Goal: Information Seeking & Learning: Learn about a topic

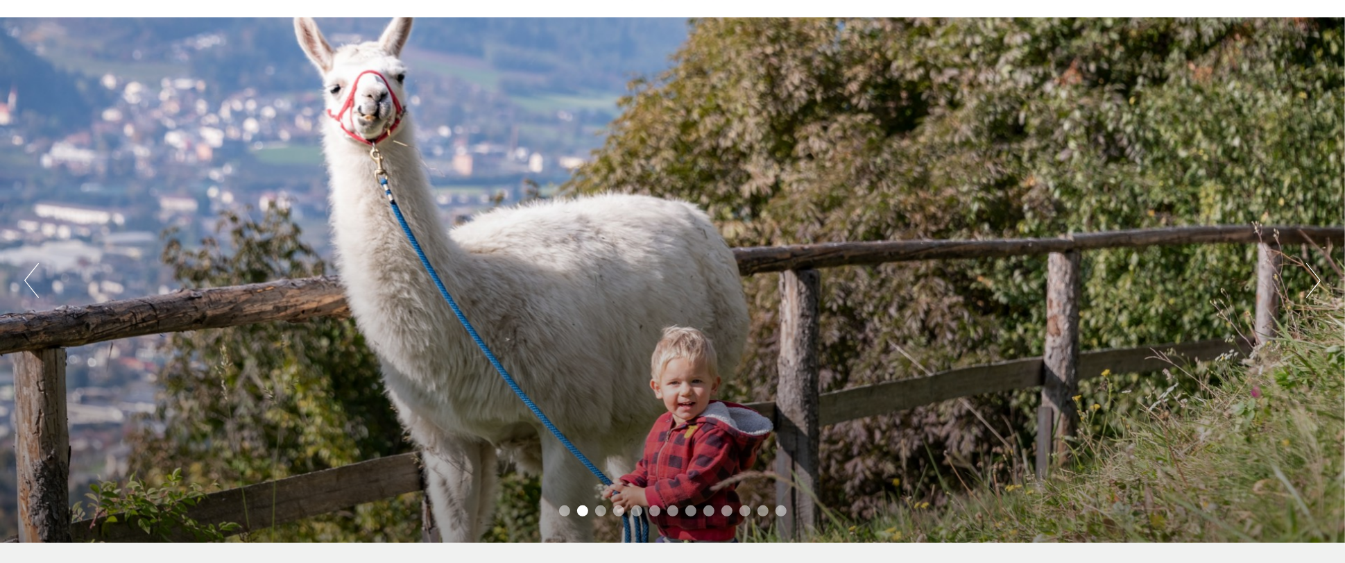
scroll to position [69, 0]
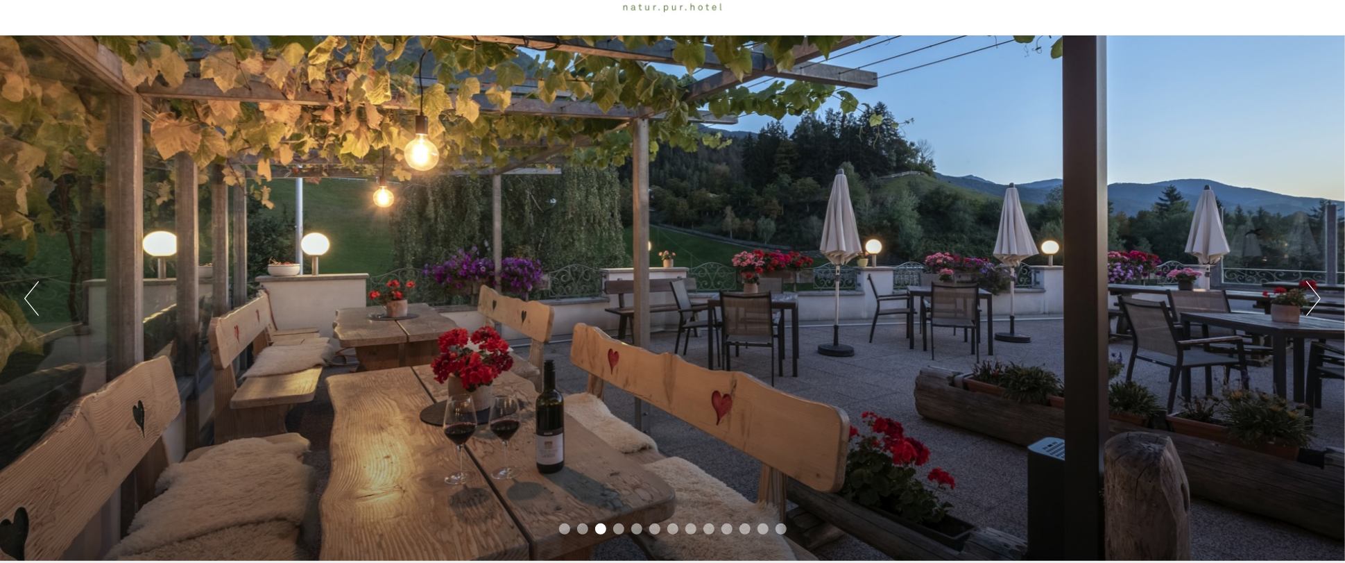
click at [1325, 298] on div "Previous Next 1 2 3 4 5 6 7 8 9 10 11 12 13" at bounding box center [672, 297] width 1345 height 525
click at [1317, 300] on button "Next" at bounding box center [1313, 298] width 15 height 35
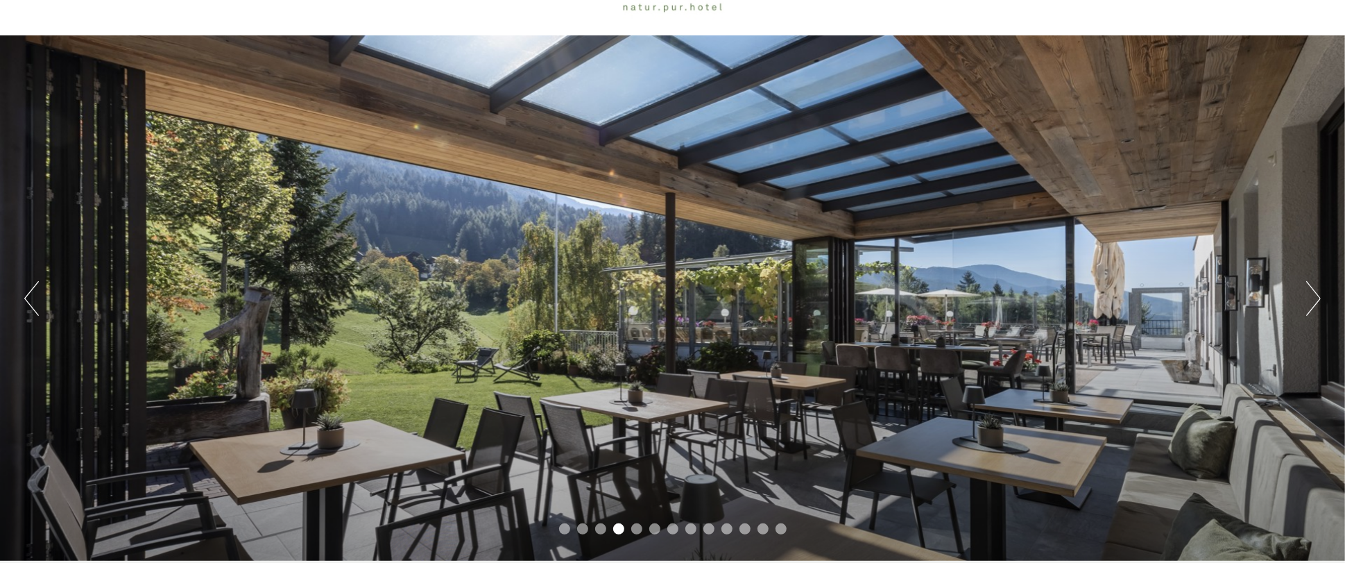
click at [1317, 300] on button "Next" at bounding box center [1313, 298] width 15 height 35
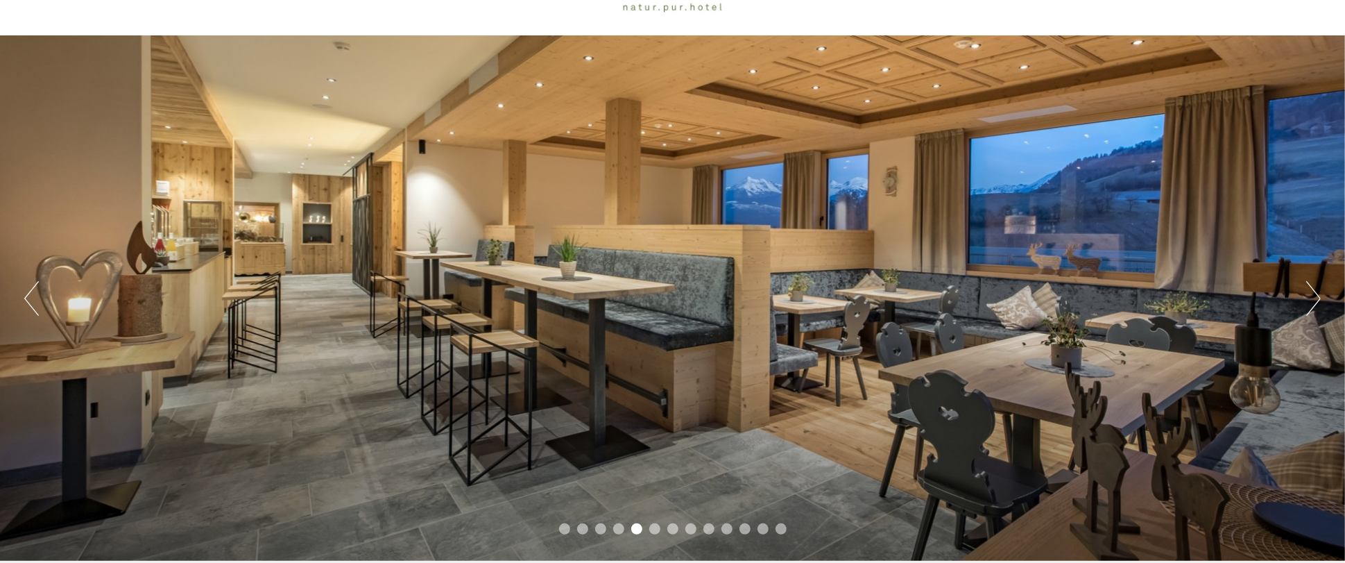
click at [1317, 300] on button "Next" at bounding box center [1313, 298] width 15 height 35
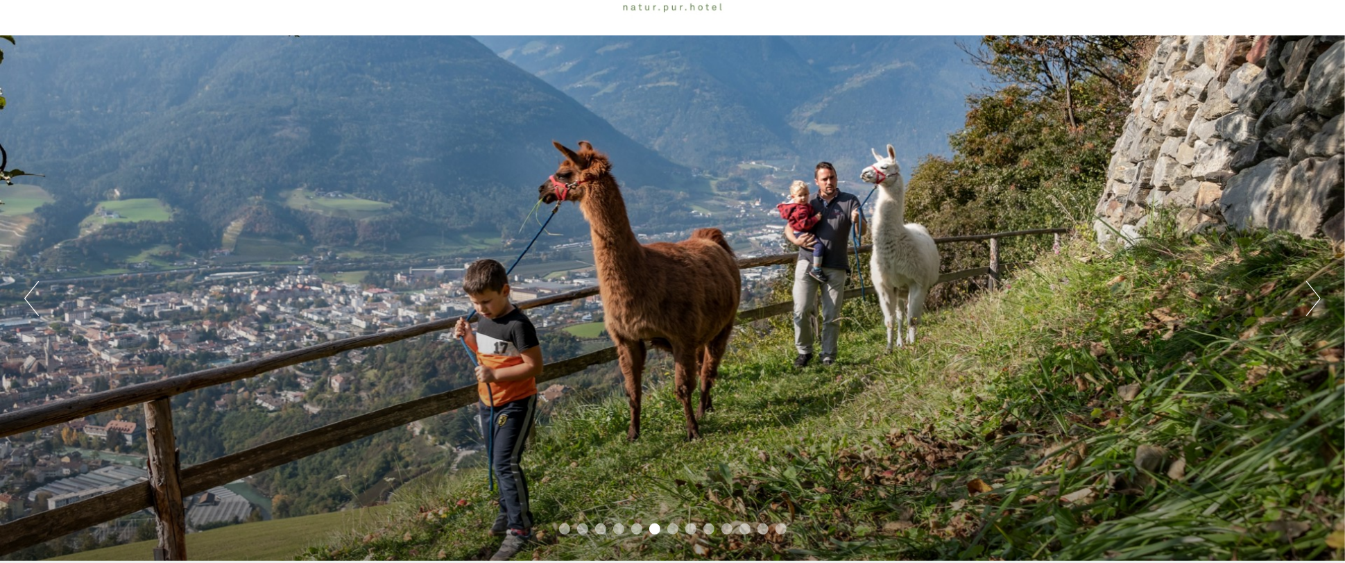
click at [1317, 300] on button "Next" at bounding box center [1313, 298] width 15 height 35
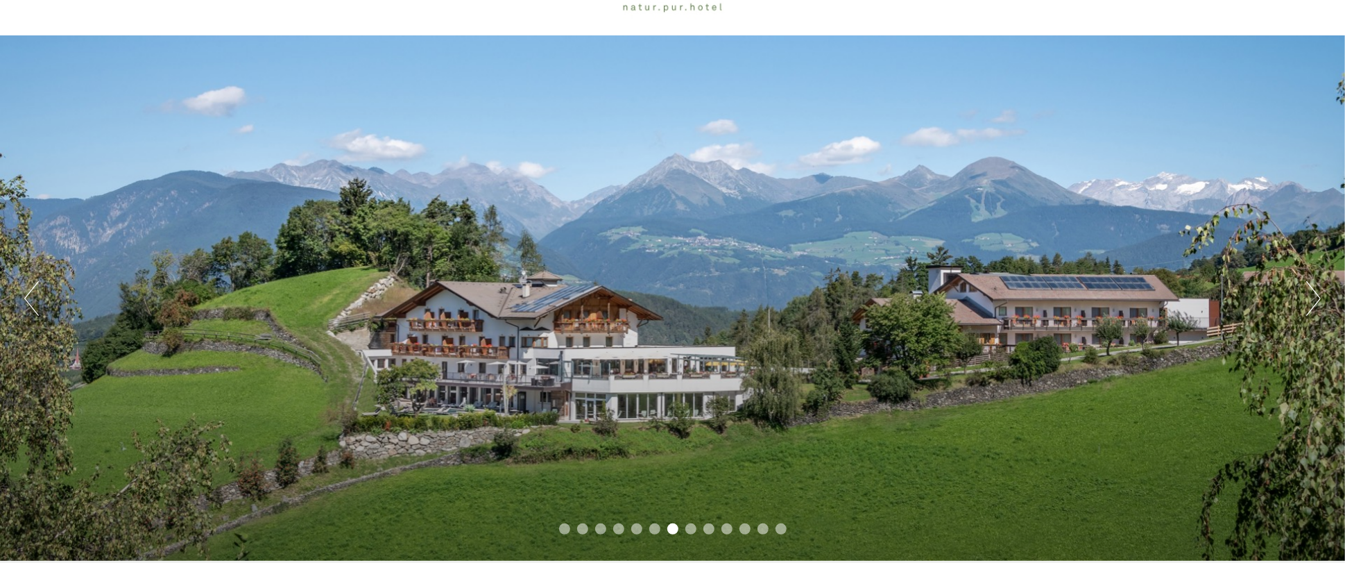
click at [1317, 300] on button "Next" at bounding box center [1313, 298] width 15 height 35
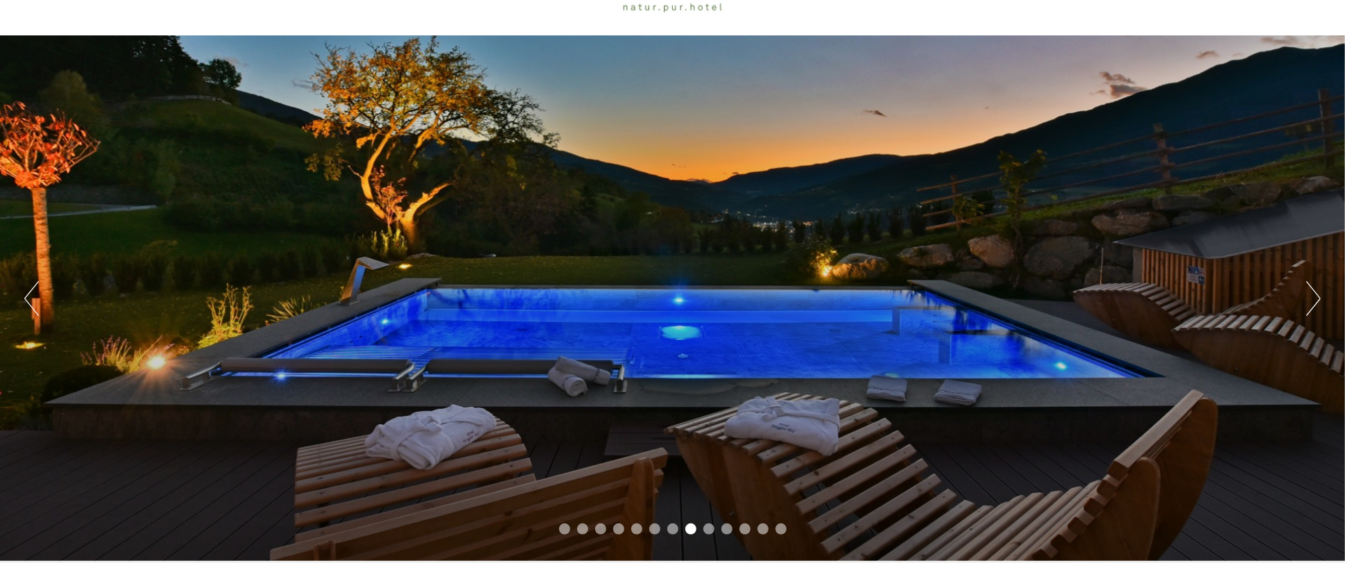
click at [1317, 300] on button "Next" at bounding box center [1313, 298] width 15 height 35
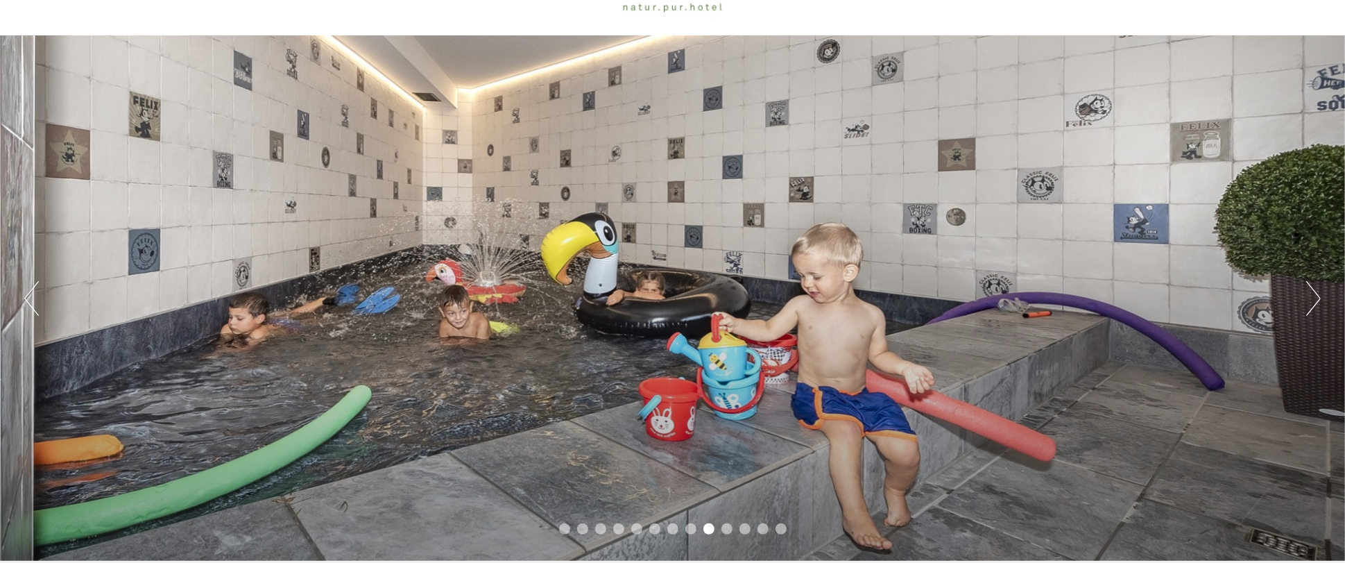
click at [1308, 300] on button "Next" at bounding box center [1313, 298] width 15 height 35
